Goal: Task Accomplishment & Management: Complete application form

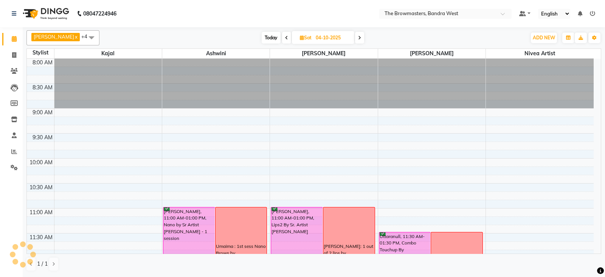
scroll to position [285, 0]
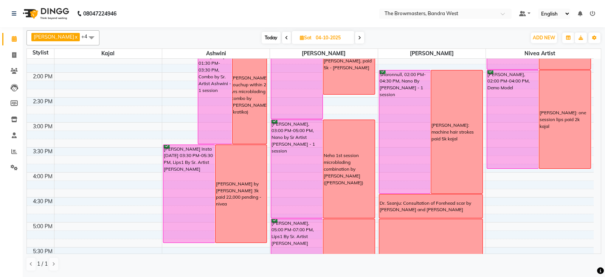
click at [363, 39] on span at bounding box center [359, 38] width 9 height 12
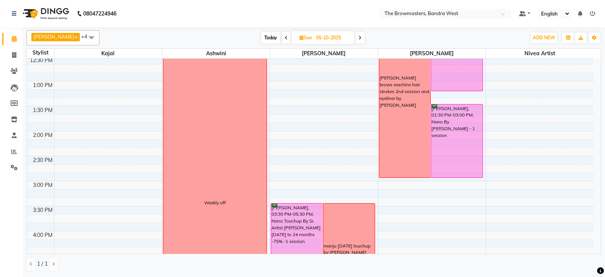
scroll to position [227, 0]
click at [361, 40] on span at bounding box center [359, 38] width 9 height 12
type input "[DATE]"
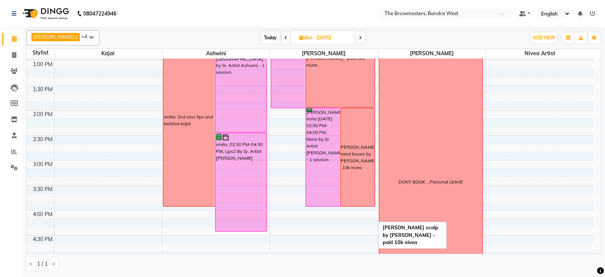
scroll to position [249, 0]
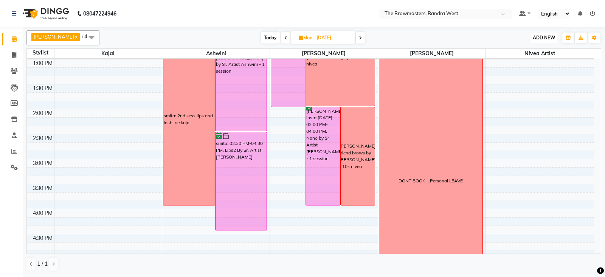
click at [546, 32] on button "ADD NEW Toggle Dropdown" at bounding box center [543, 37] width 26 height 11
click at [537, 46] on div "Add Appointment Add Invoice Add Client Add Transaction" at bounding box center [526, 67] width 60 height 46
click at [546, 36] on span "ADD NEW" at bounding box center [543, 38] width 22 height 6
click at [542, 51] on button "Add Appointment" at bounding box center [526, 52] width 60 height 10
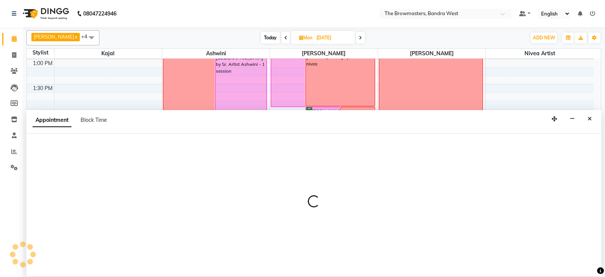
select select "540"
select select "tentative"
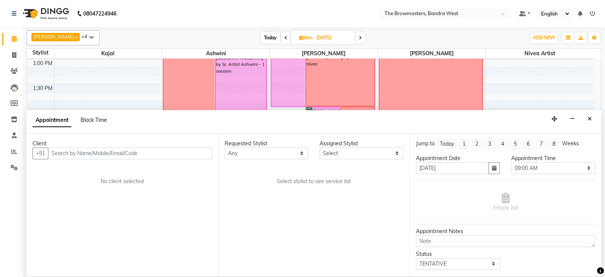
click at [99, 116] on span "Block Time" at bounding box center [93, 119] width 26 height 7
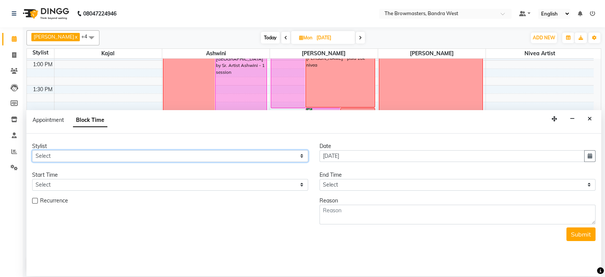
click at [76, 157] on select "Select Ashmeey Singghai Ashwini [PERSON_NAME] Jyoti Kajal [PERSON_NAME] [PERSON…" at bounding box center [170, 156] width 276 height 12
select select "64306"
click at [32, 150] on select "Select Ashmeey Singghai Ashwini [PERSON_NAME] Jyoti Kajal [PERSON_NAME] [PERSON…" at bounding box center [170, 156] width 276 height 12
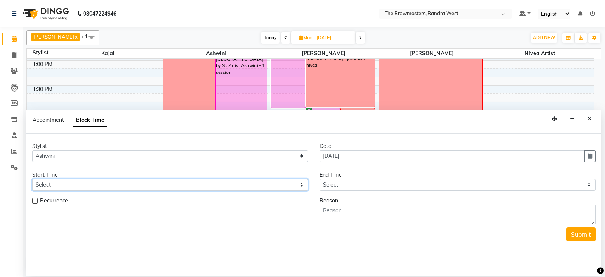
click at [61, 187] on select "Select 09:00 AM 09:15 AM 09:30 AM 09:45 AM 10:00 AM 10:15 AM 10:30 AM 10:45 AM …" at bounding box center [170, 185] width 276 height 12
select select "990"
click at [32, 179] on select "Select 09:00 AM 09:15 AM 09:30 AM 09:45 AM 10:00 AM 10:15 AM 10:30 AM 10:45 AM …" at bounding box center [170, 185] width 276 height 12
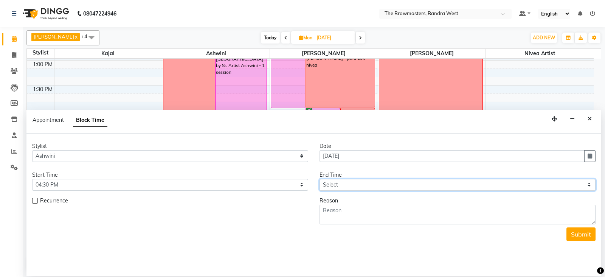
click at [348, 184] on select "Select 09:00 AM 09:15 AM 09:30 AM 09:45 AM 10:00 AM 10:15 AM 10:30 AM 10:45 AM …" at bounding box center [457, 185] width 276 height 12
select select "1110"
click at [319, 179] on select "Select 09:00 AM 09:15 AM 09:30 AM 09:45 AM 10:00 AM 10:15 AM 10:30 AM 10:45 AM …" at bounding box center [457, 185] width 276 height 12
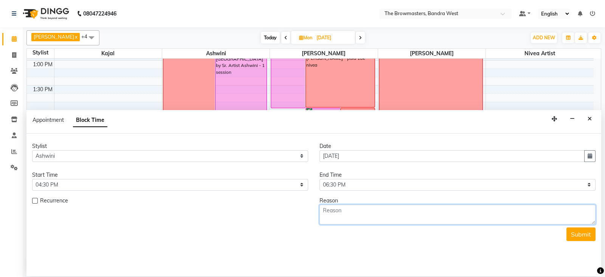
click at [340, 210] on textarea at bounding box center [457, 214] width 276 height 20
type textarea "divya: 2nd sess machine strokes touch up [PERSON_NAME]"
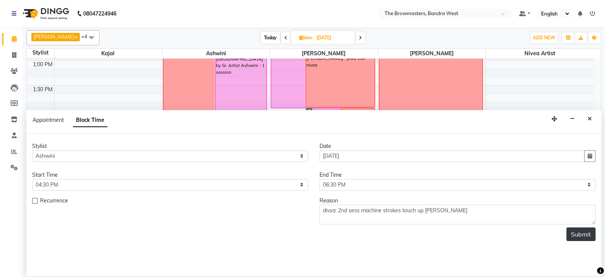
click at [582, 232] on button "Submit" at bounding box center [580, 234] width 29 height 14
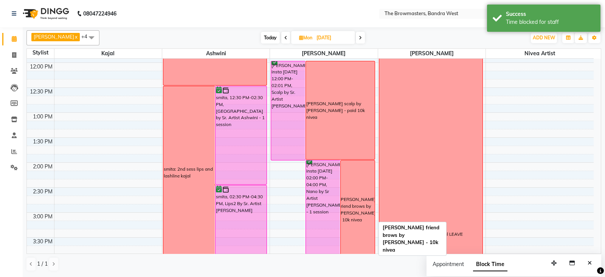
scroll to position [191, 0]
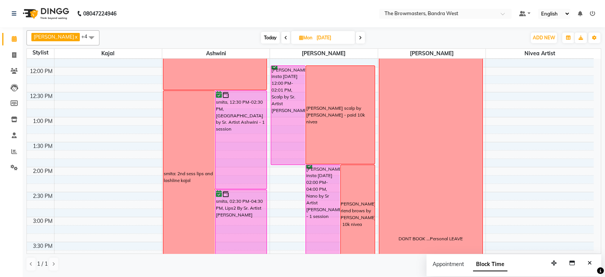
click at [300, 40] on span "Mon" at bounding box center [305, 38] width 17 height 6
select select "10"
select select "2025"
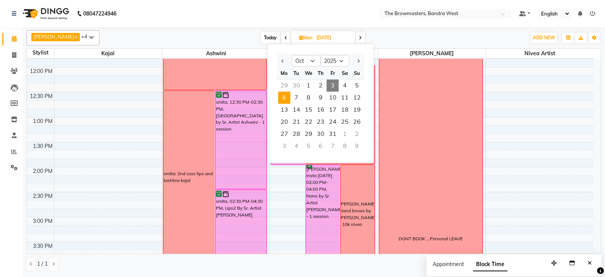
click at [331, 87] on span "3" at bounding box center [332, 85] width 12 height 12
type input "03-10-2025"
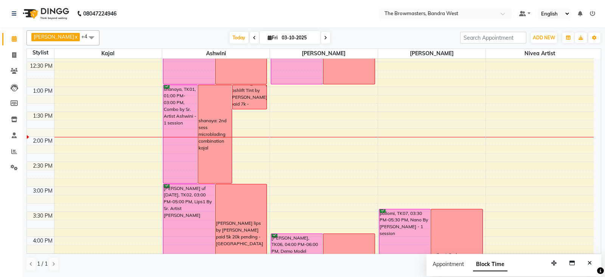
scroll to position [169, 0]
